Goal: Task Accomplishment & Management: Manage account settings

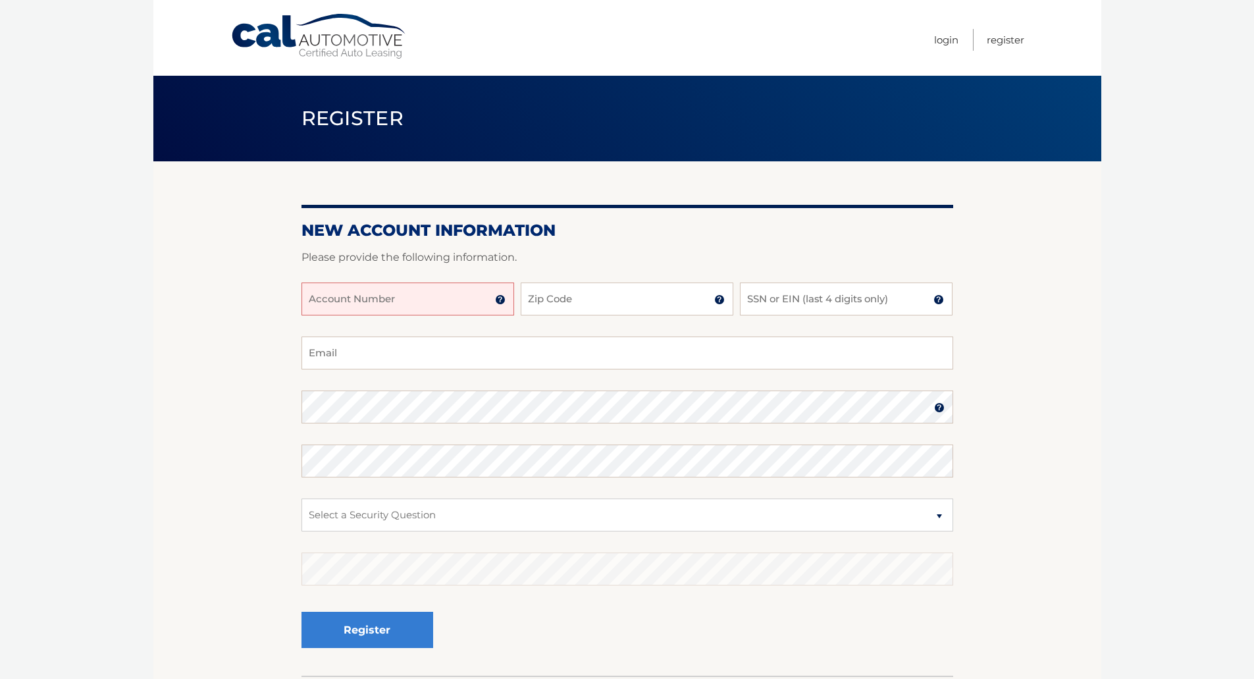
click at [398, 303] on input "Account Number" at bounding box center [408, 298] width 213 height 33
type input "44456021828"
click at [595, 308] on input "Zip Code" at bounding box center [627, 298] width 213 height 33
type input "07733"
type input "mark_nesson@ibi.com"
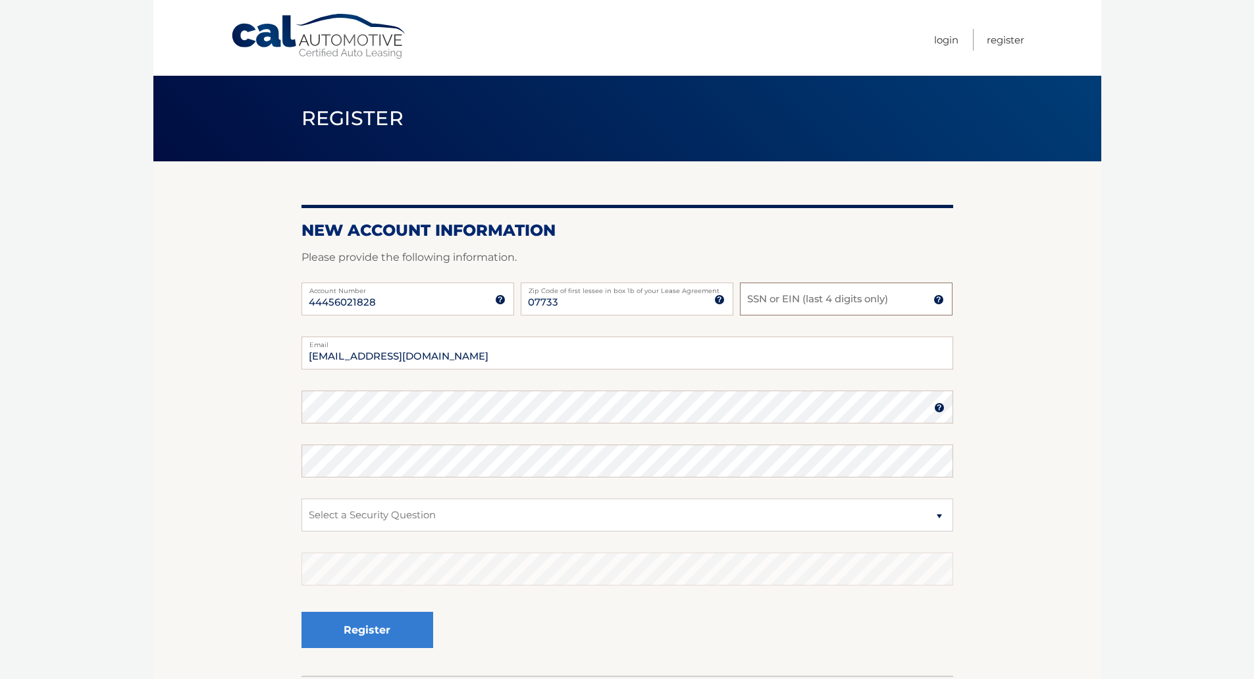
click at [761, 302] on input "SSN or EIN (last 4 digits only)" at bounding box center [846, 298] width 213 height 33
type input "1342"
click at [941, 515] on select "Select a Security Question What was the name of your elementary school? What is…" at bounding box center [628, 514] width 652 height 33
select select "2"
click at [302, 498] on select "Select a Security Question What was the name of your elementary school? What is…" at bounding box center [628, 514] width 652 height 33
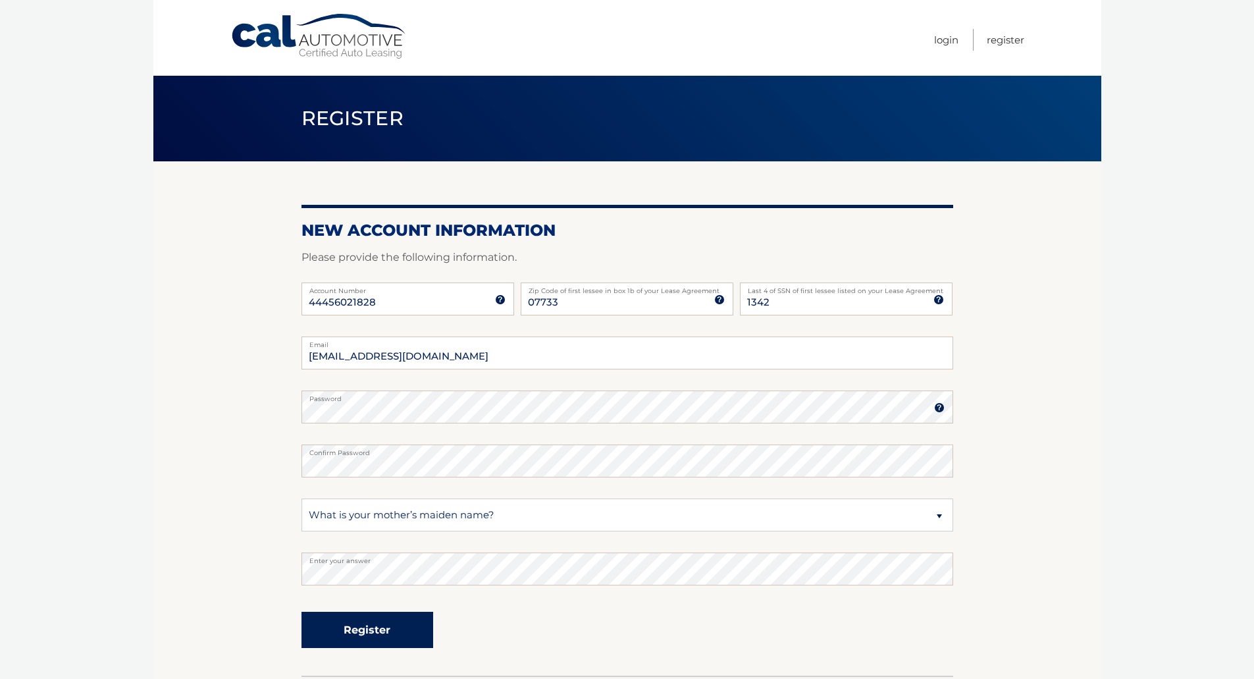
click at [395, 633] on button "Register" at bounding box center [368, 630] width 132 height 36
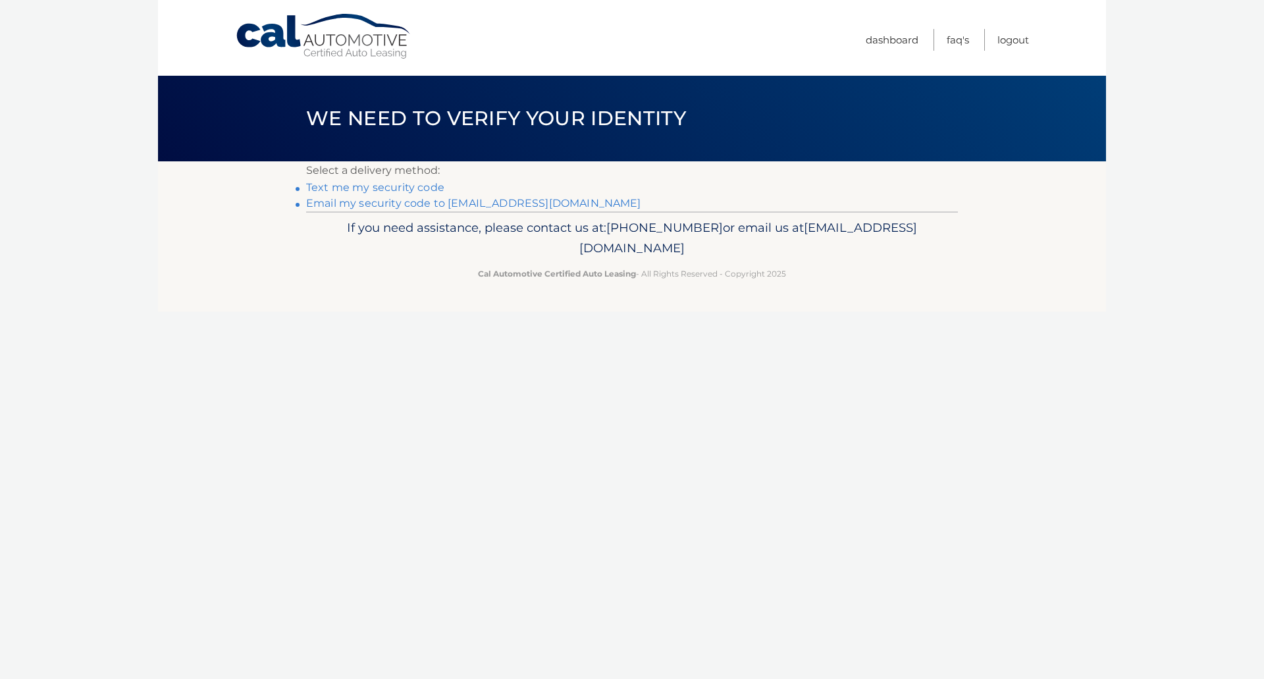
click at [369, 187] on link "Text me my security code" at bounding box center [375, 187] width 138 height 13
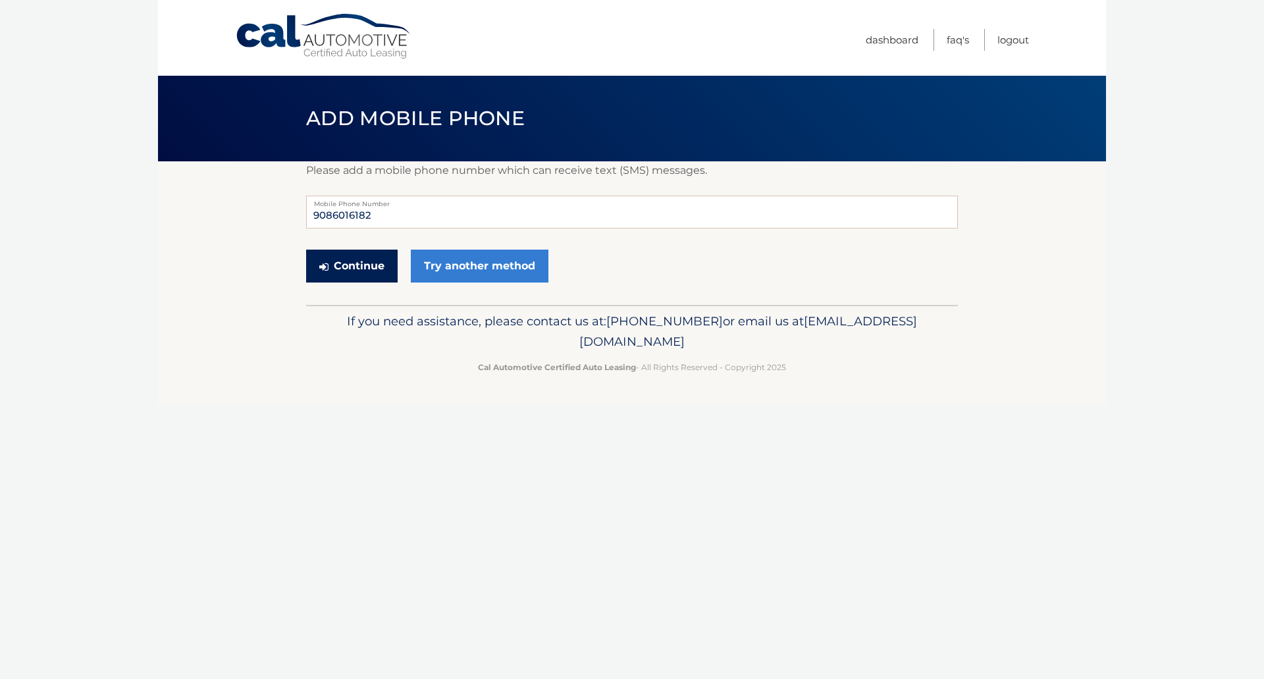
click at [367, 266] on button "Continue" at bounding box center [352, 266] width 92 height 33
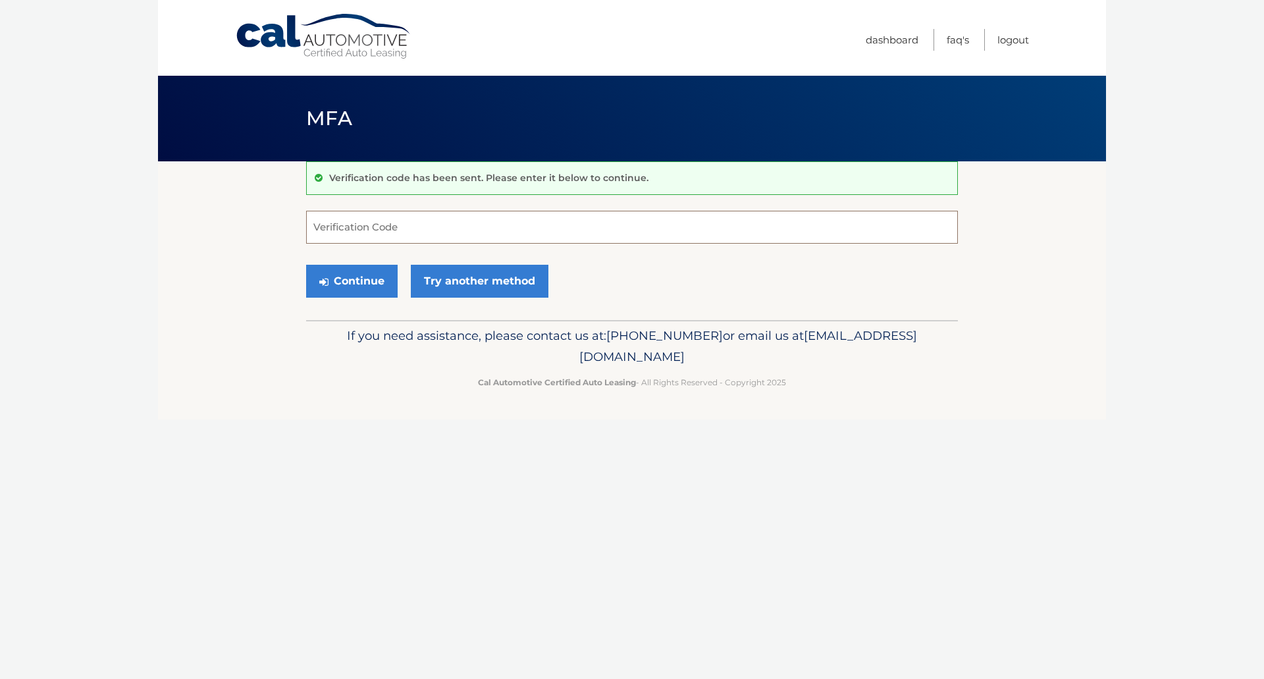
click at [433, 223] on input "Verification Code" at bounding box center [632, 227] width 652 height 33
type input "722115"
click at [375, 282] on button "Continue" at bounding box center [352, 281] width 92 height 33
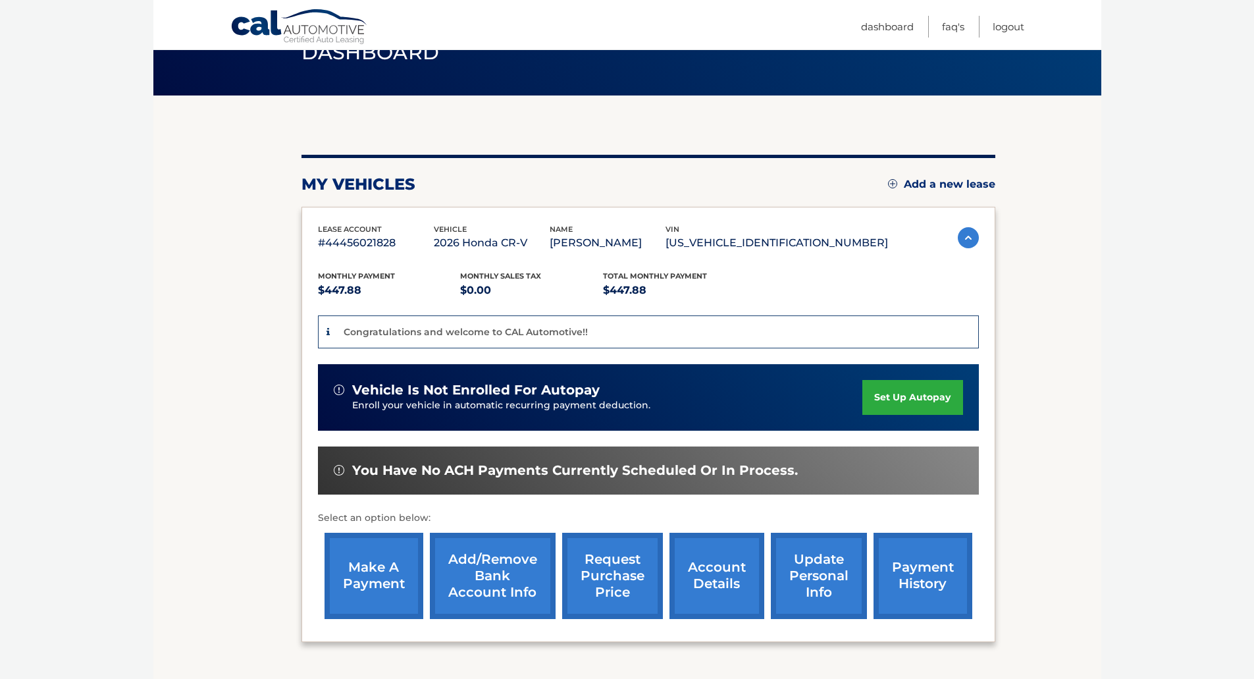
scroll to position [132, 0]
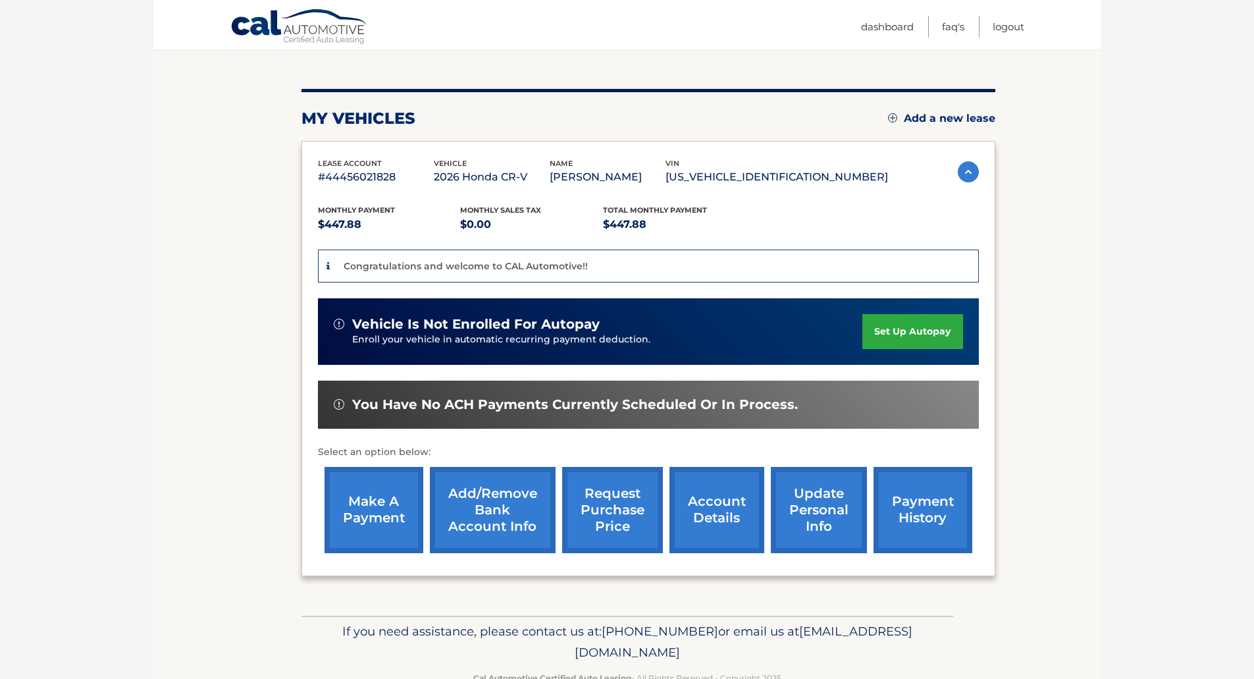
click at [909, 336] on link "set up autopay" at bounding box center [912, 331] width 100 height 35
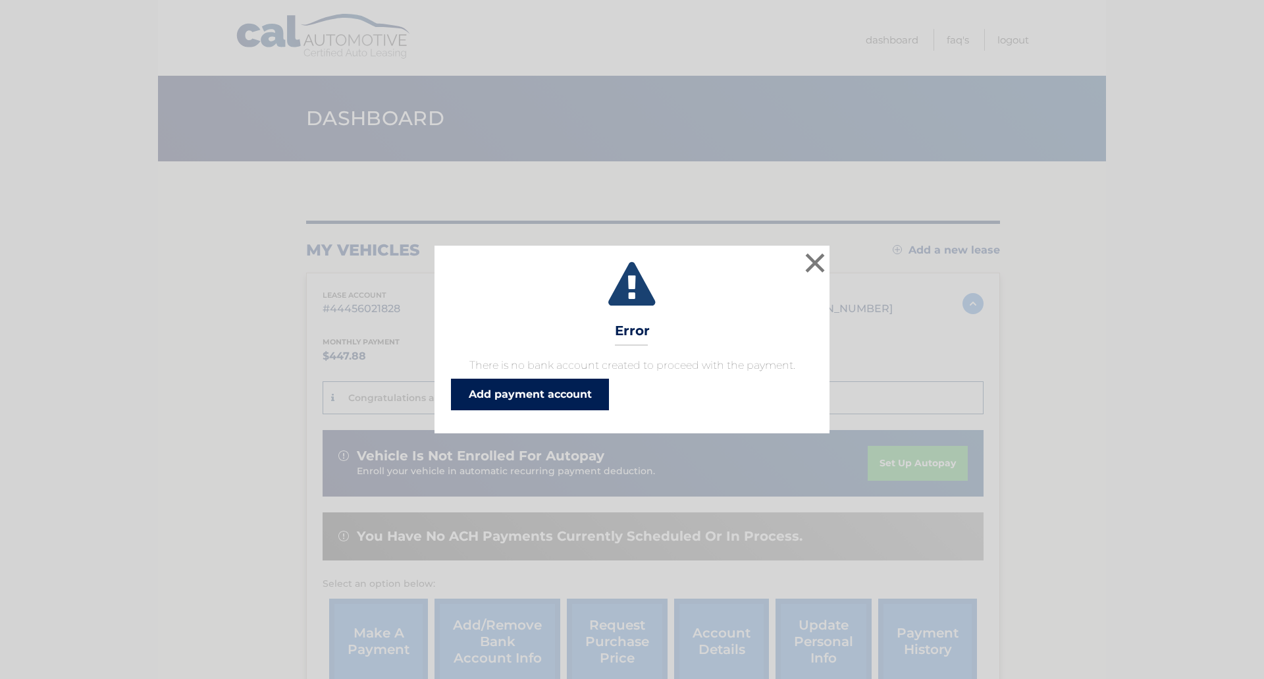
click at [569, 394] on link "Add payment account" at bounding box center [530, 395] width 158 height 32
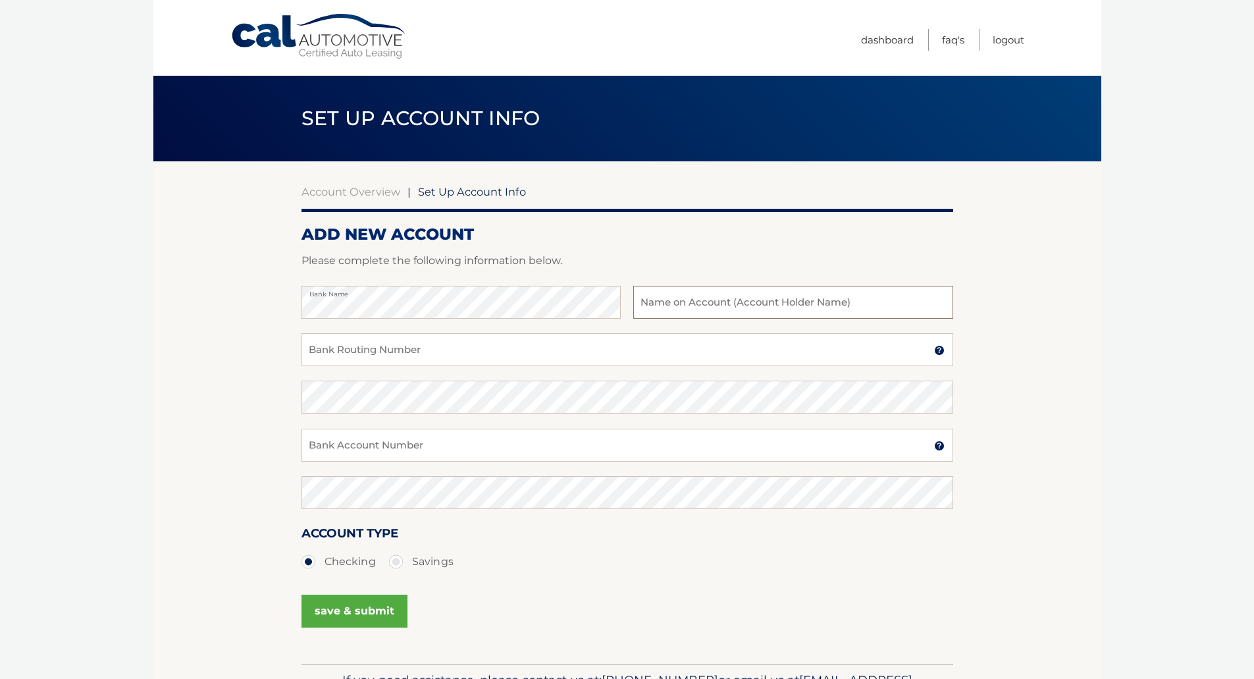
click at [658, 313] on input "text" at bounding box center [792, 302] width 319 height 33
type input "Mark Nesson"
click at [586, 361] on input "Bank Routing Number" at bounding box center [628, 349] width 652 height 33
click at [557, 356] on input "Bank Routing Number" at bounding box center [628, 349] width 652 height 33
click at [943, 350] on img at bounding box center [939, 350] width 11 height 11
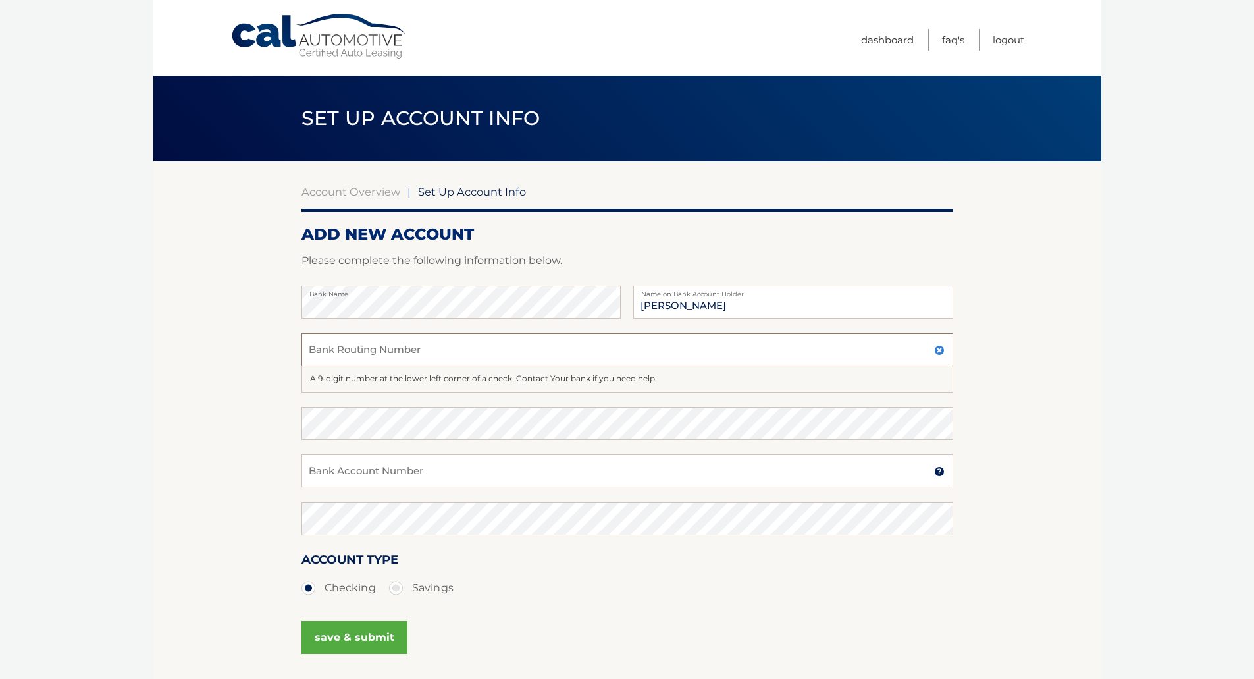
click at [542, 352] on input "Bank Routing Number" at bounding box center [628, 349] width 652 height 33
type input "102307164"
click at [498, 473] on input "Bank Account Number" at bounding box center [628, 470] width 652 height 33
click at [500, 471] on input "Bank Account Number" at bounding box center [628, 470] width 652 height 33
click at [477, 473] on input "Bank Account Number" at bounding box center [628, 470] width 652 height 33
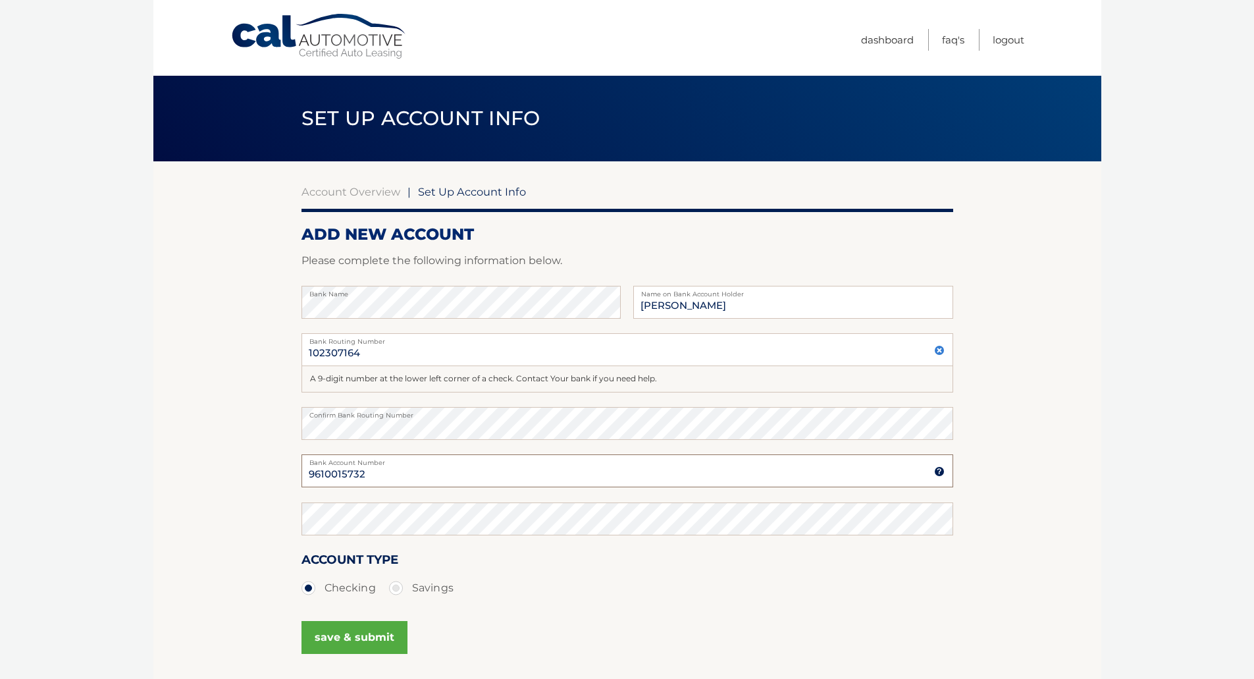
type input "9610015732"
click at [361, 633] on button "save & submit" at bounding box center [355, 637] width 106 height 33
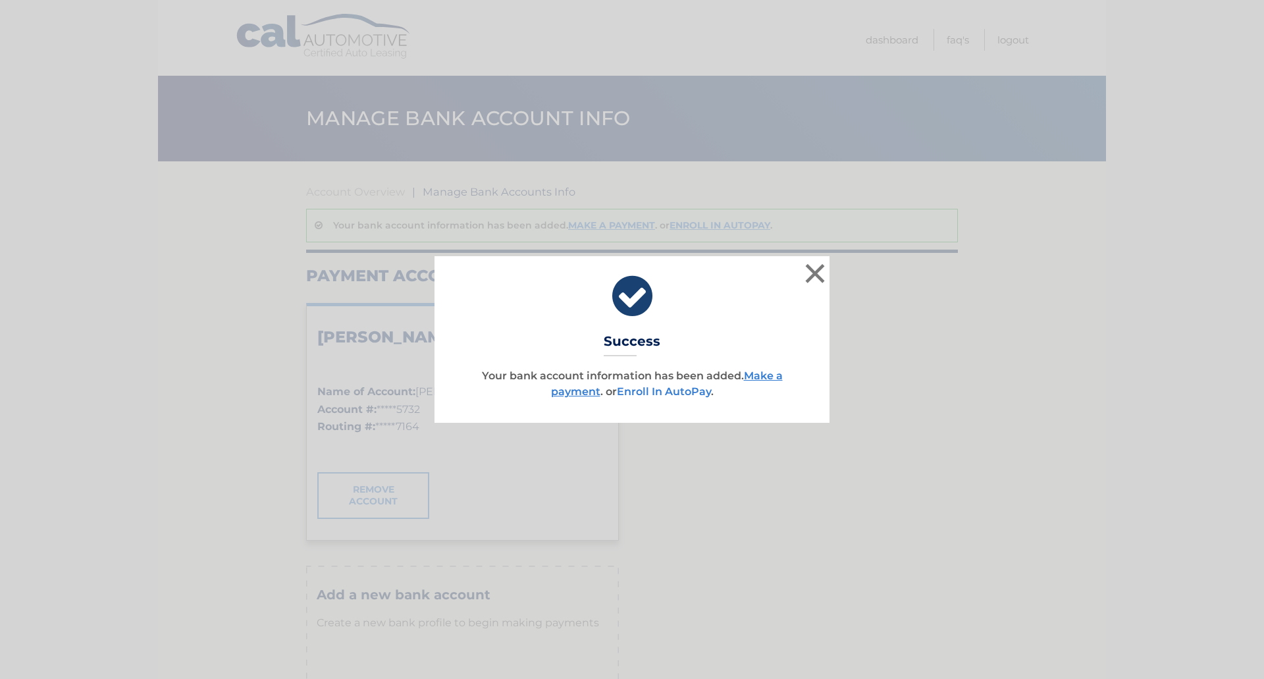
click at [692, 388] on link "Enroll In AutoPay" at bounding box center [664, 391] width 94 height 13
click at [689, 389] on link "Enroll In AutoPay" at bounding box center [664, 391] width 94 height 13
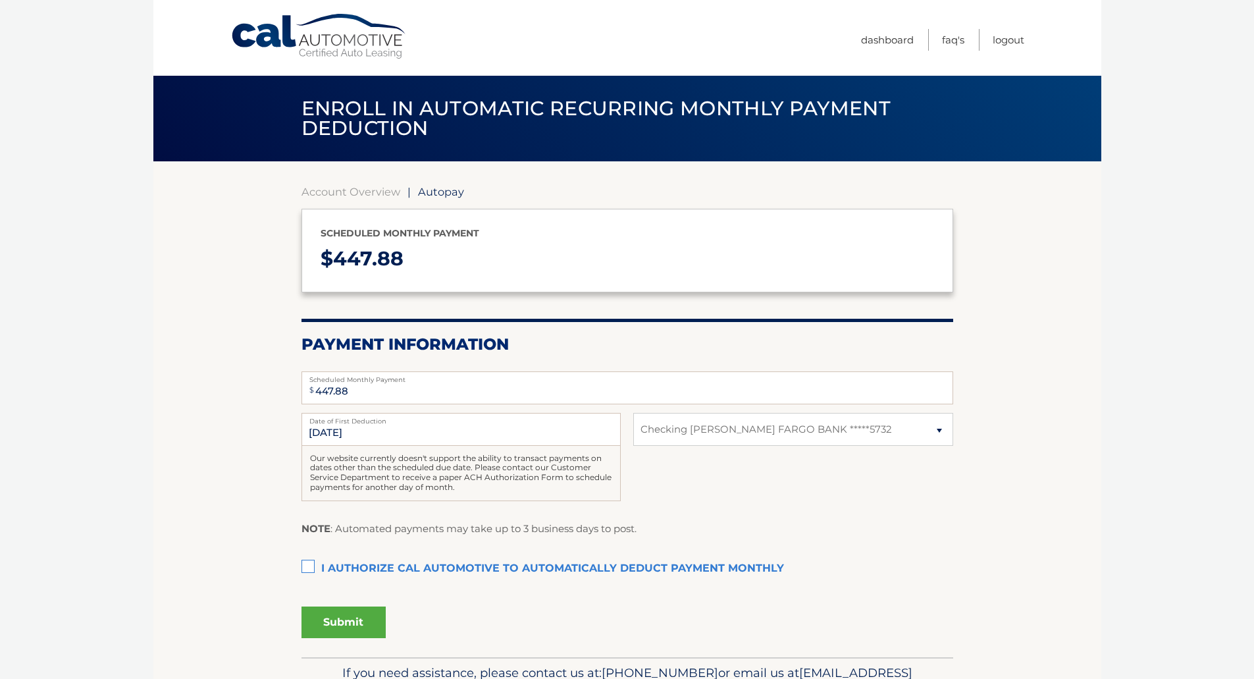
select select "NjY4MDg0ZDEtZDdkMi00MTY1LThkODktZDM2YTliZDYxNmFh"
click at [313, 565] on label "I authorize cal automotive to automatically deduct payment monthly This checkbo…" at bounding box center [628, 569] width 652 height 26
click at [0, 0] on input "I authorize cal automotive to automatically deduct payment monthly This checkbo…" at bounding box center [0, 0] width 0 height 0
click at [369, 631] on button "Submit" at bounding box center [344, 622] width 84 height 32
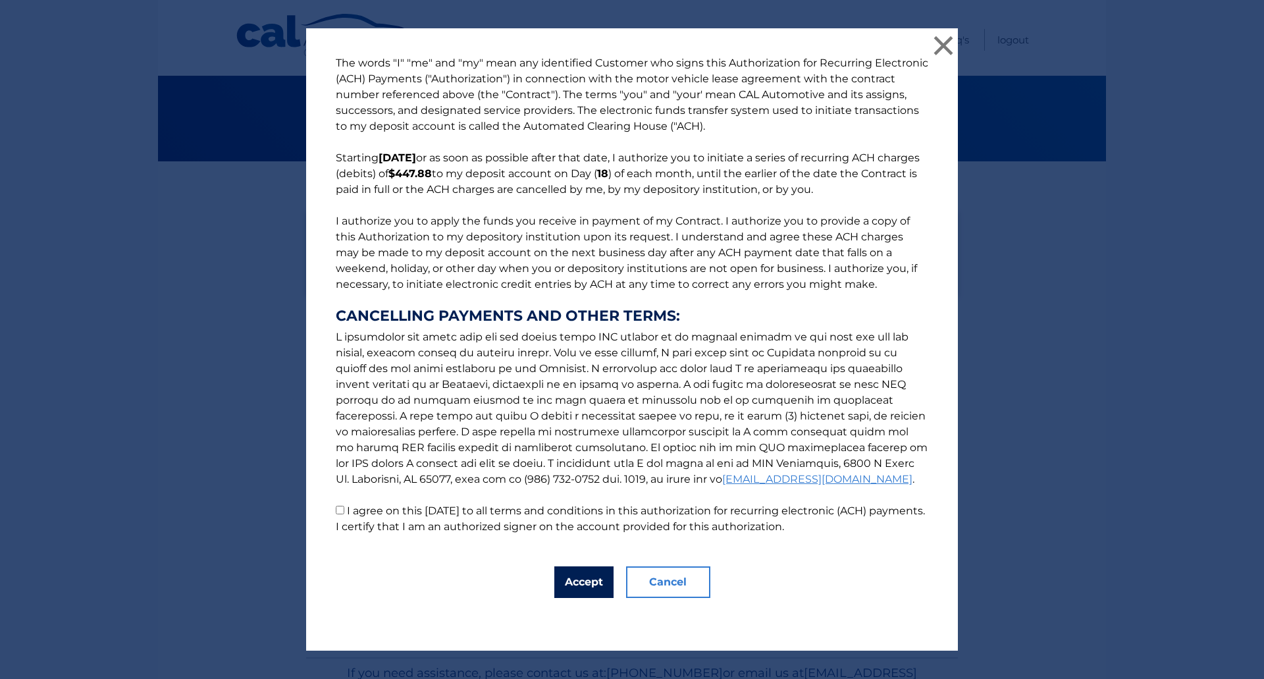
click at [579, 571] on button "Accept" at bounding box center [583, 582] width 59 height 32
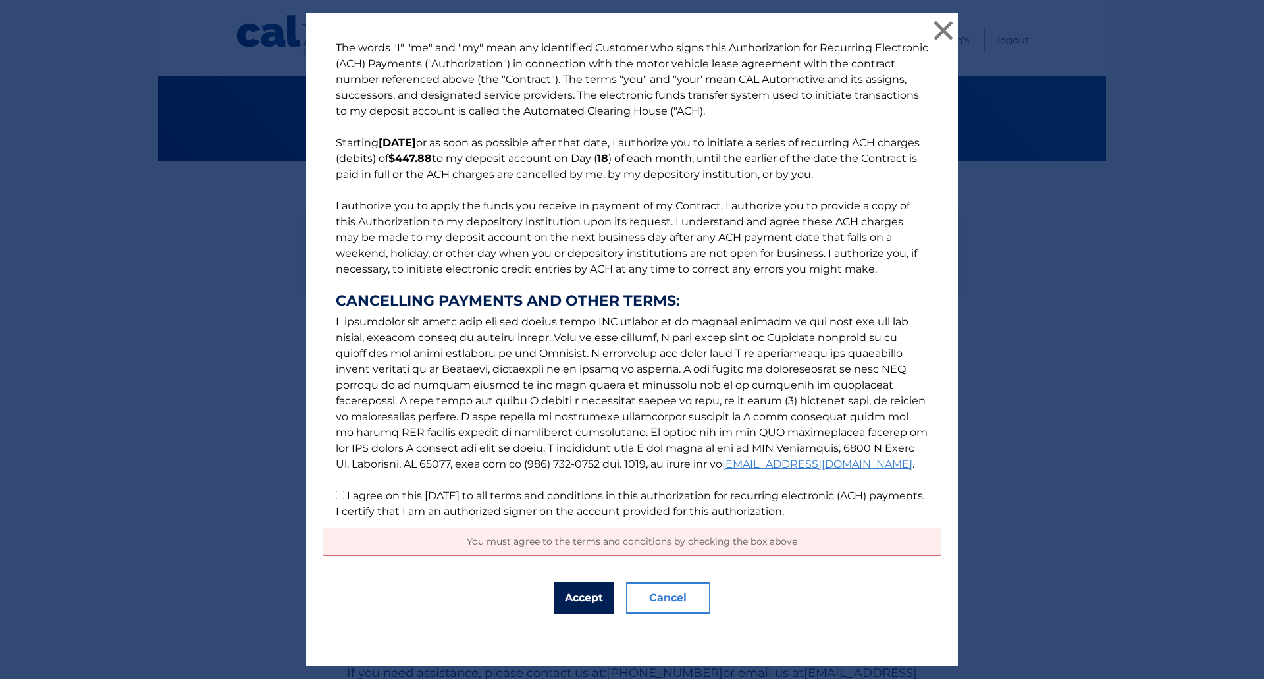
click at [571, 598] on button "Accept" at bounding box center [583, 598] width 59 height 32
click at [336, 496] on input "I agree on this 10/01/2025 to all terms and conditions in this authorization fo…" at bounding box center [340, 494] width 9 height 9
checkbox input "true"
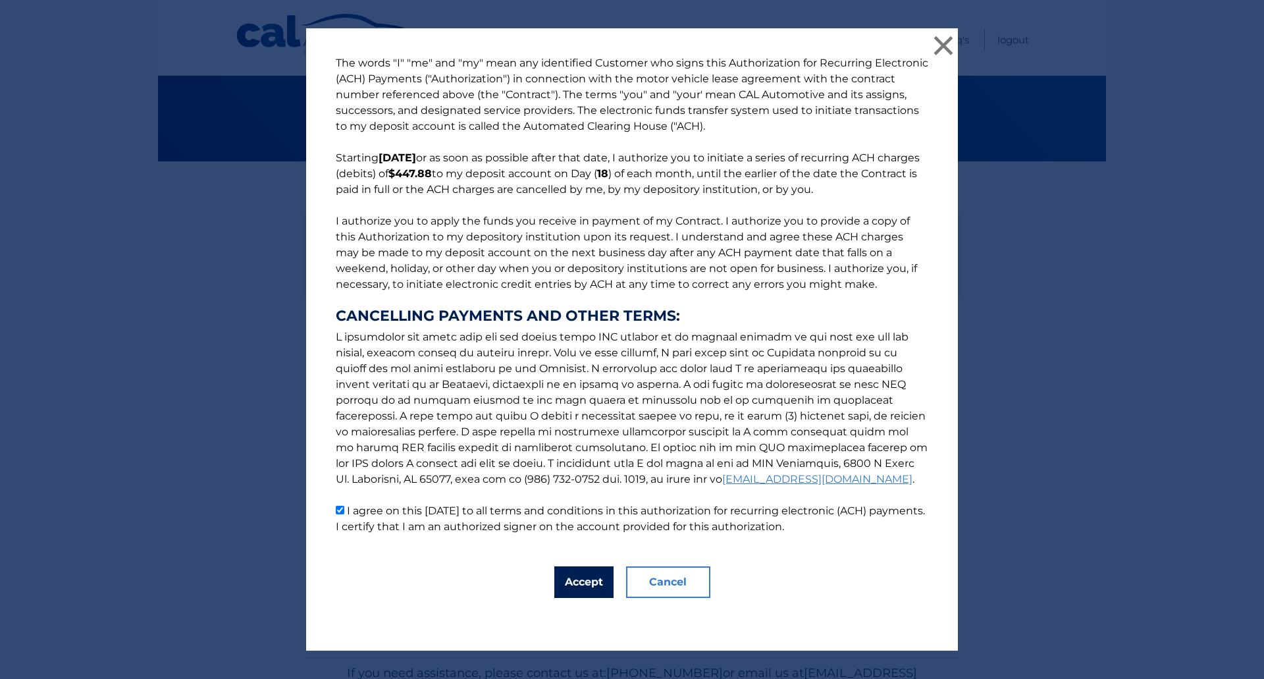
click at [580, 580] on button "Accept" at bounding box center [583, 582] width 59 height 32
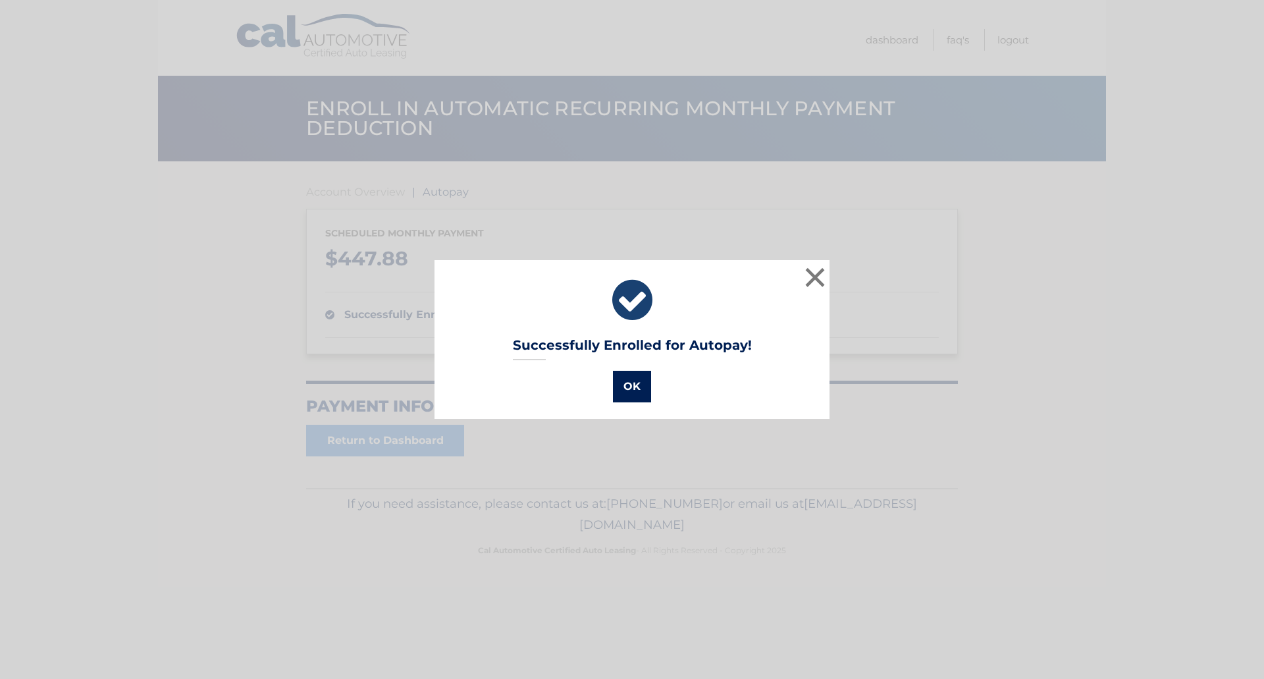
click at [637, 392] on button "OK" at bounding box center [632, 387] width 38 height 32
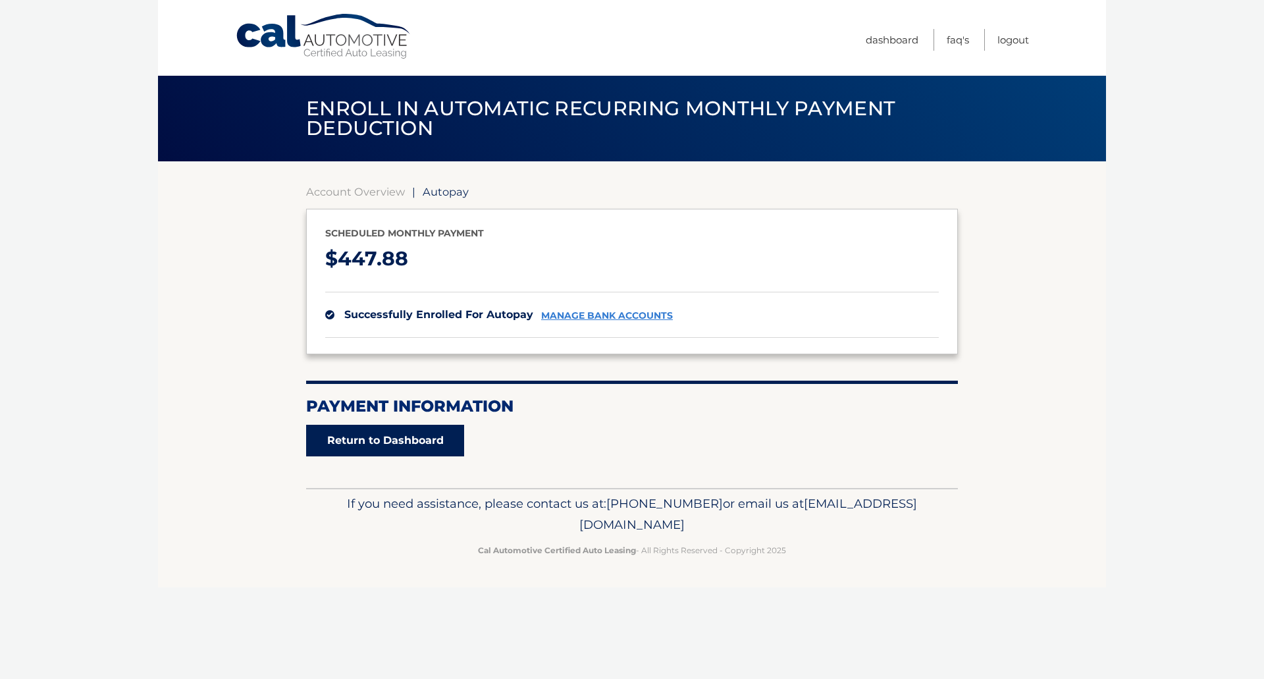
click at [378, 439] on link "Return to Dashboard" at bounding box center [385, 441] width 158 height 32
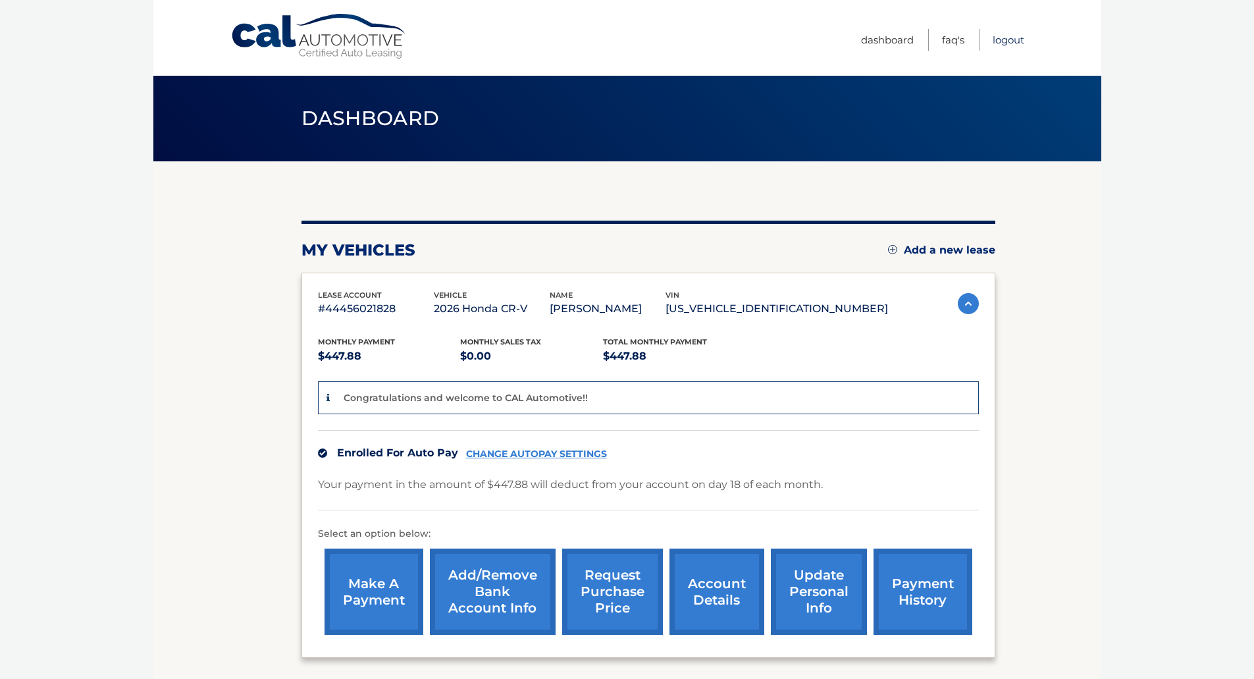
click at [1020, 40] on link "Logout" at bounding box center [1009, 40] width 32 height 22
